Goal: Information Seeking & Learning: Check status

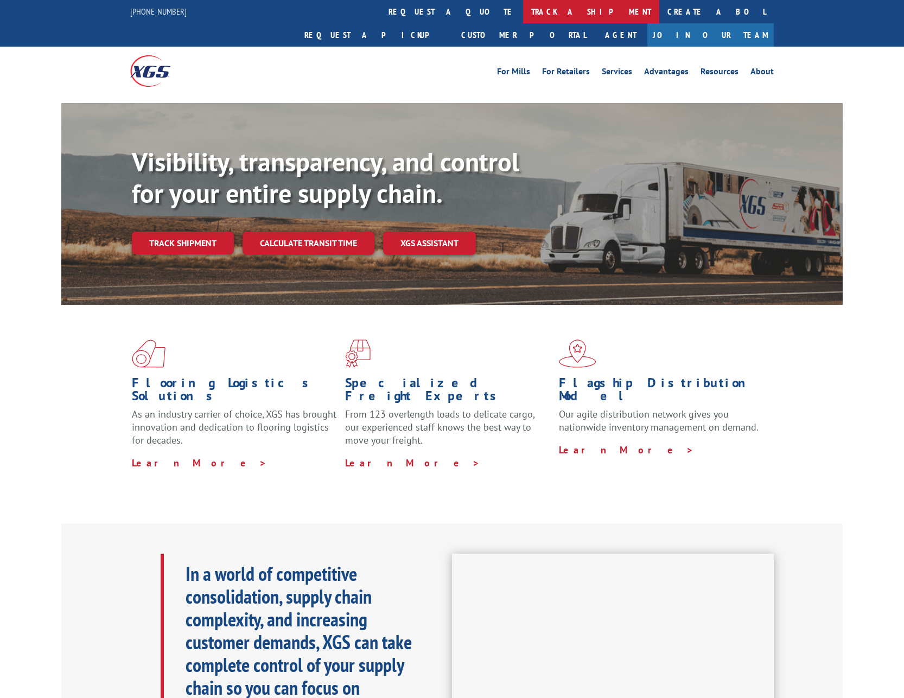
click at [523, 10] on link "track a shipment" at bounding box center [591, 11] width 136 height 23
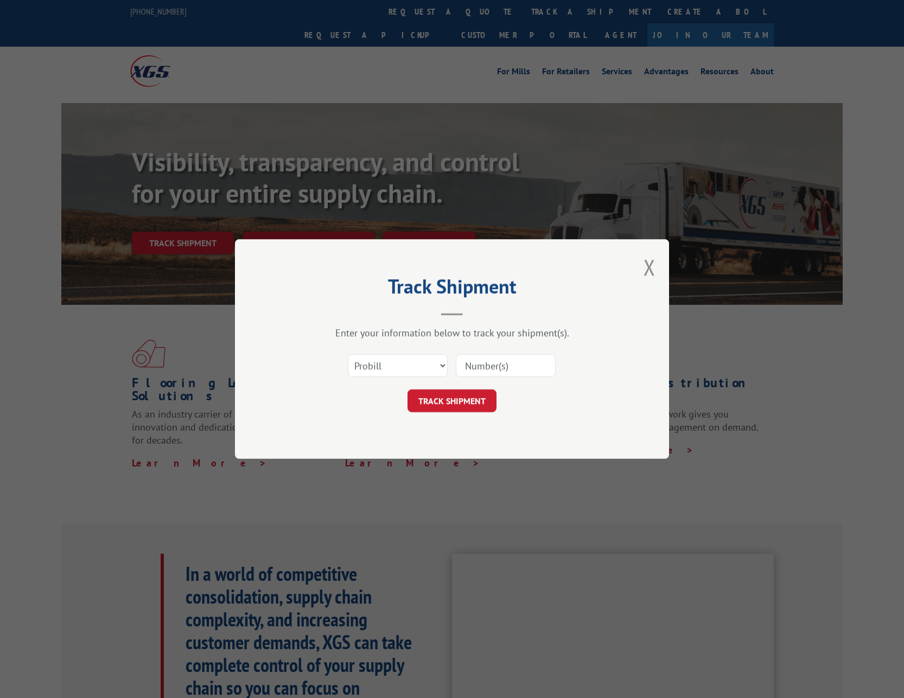
click at [479, 364] on input at bounding box center [506, 365] width 100 height 23
type input "2846059"
click button "TRACK SHIPMENT" at bounding box center [451, 400] width 89 height 23
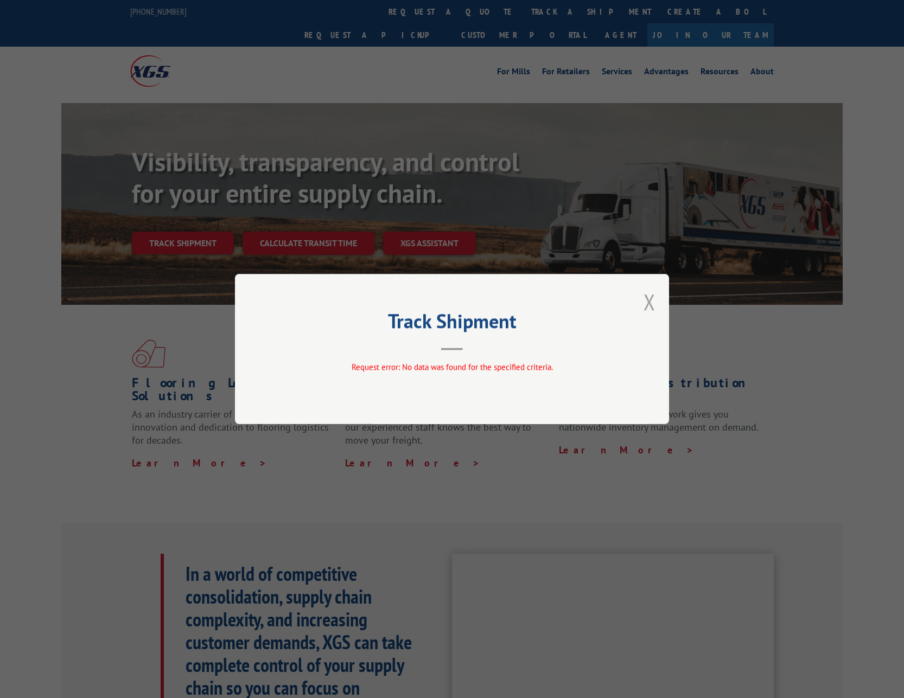
click at [645, 298] on button "Close modal" at bounding box center [649, 301] width 12 height 29
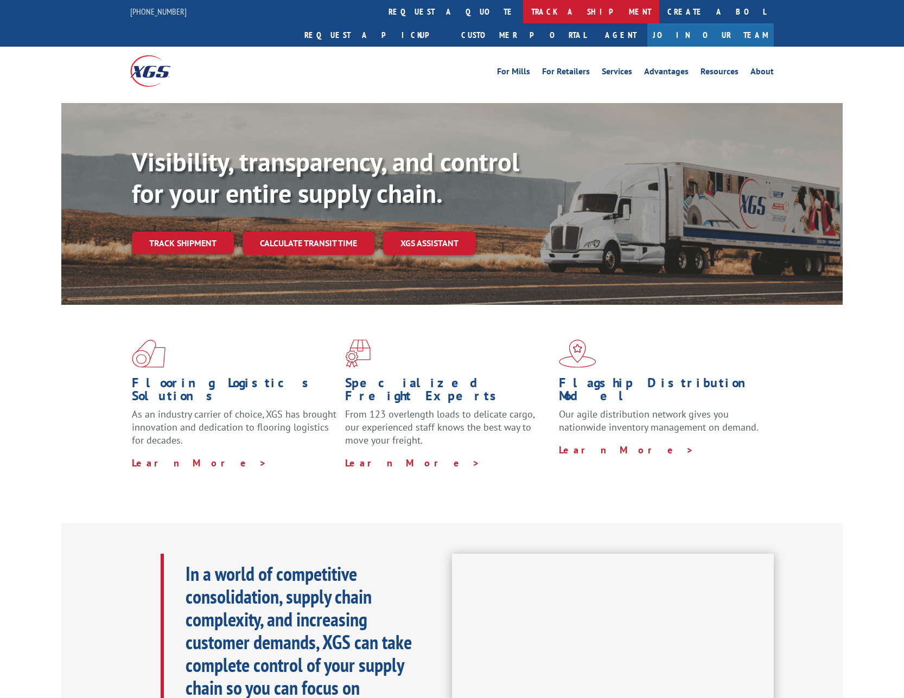
click at [523, 8] on link "track a shipment" at bounding box center [591, 11] width 136 height 23
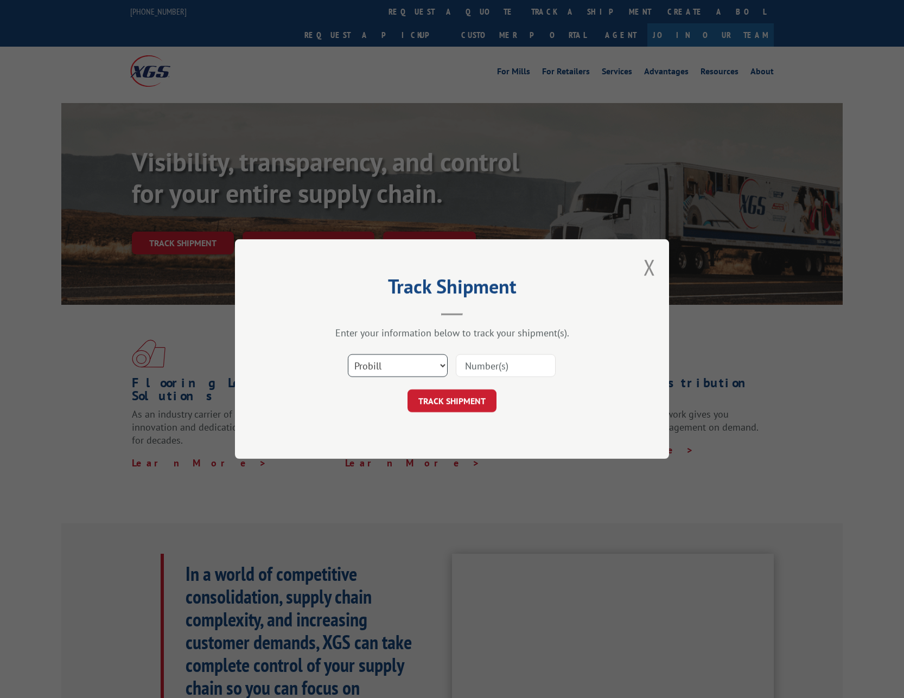
click at [391, 375] on select "Select category... Probill BOL PO" at bounding box center [398, 365] width 100 height 23
select select "bol"
click at [348, 354] on select "Select category... Probill BOL PO" at bounding box center [398, 365] width 100 height 23
click at [476, 371] on input at bounding box center [506, 365] width 100 height 23
type input "2846059"
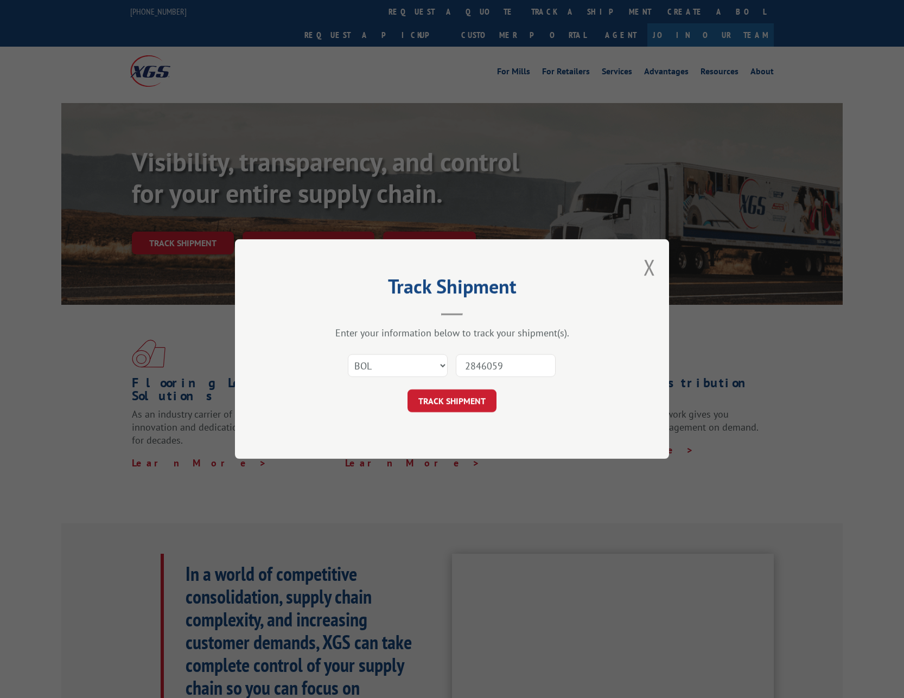
click button "TRACK SHIPMENT" at bounding box center [451, 400] width 89 height 23
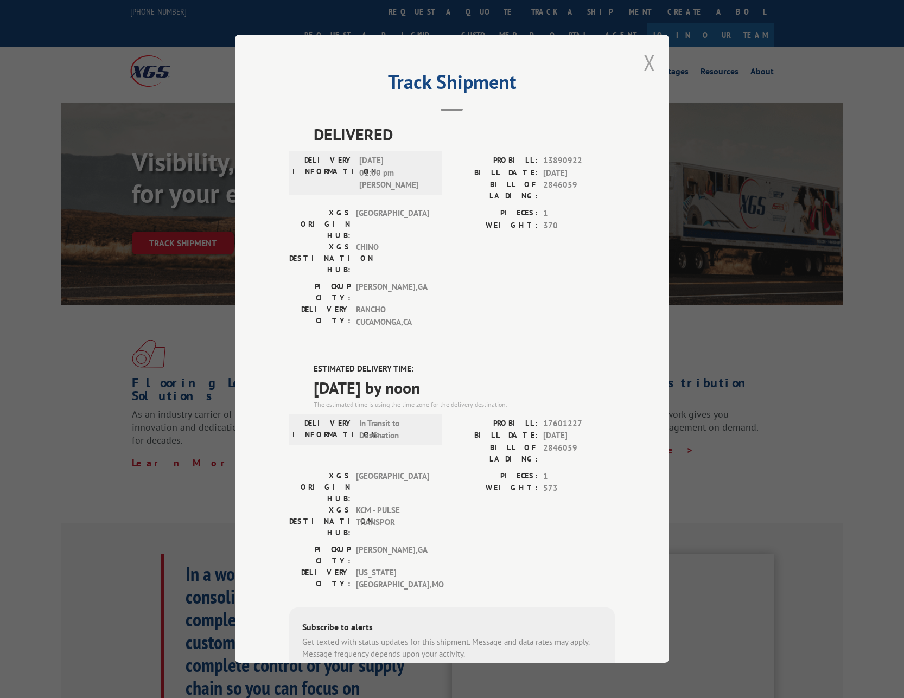
click at [649, 63] on button "Close modal" at bounding box center [649, 62] width 12 height 29
